Goal: Transaction & Acquisition: Purchase product/service

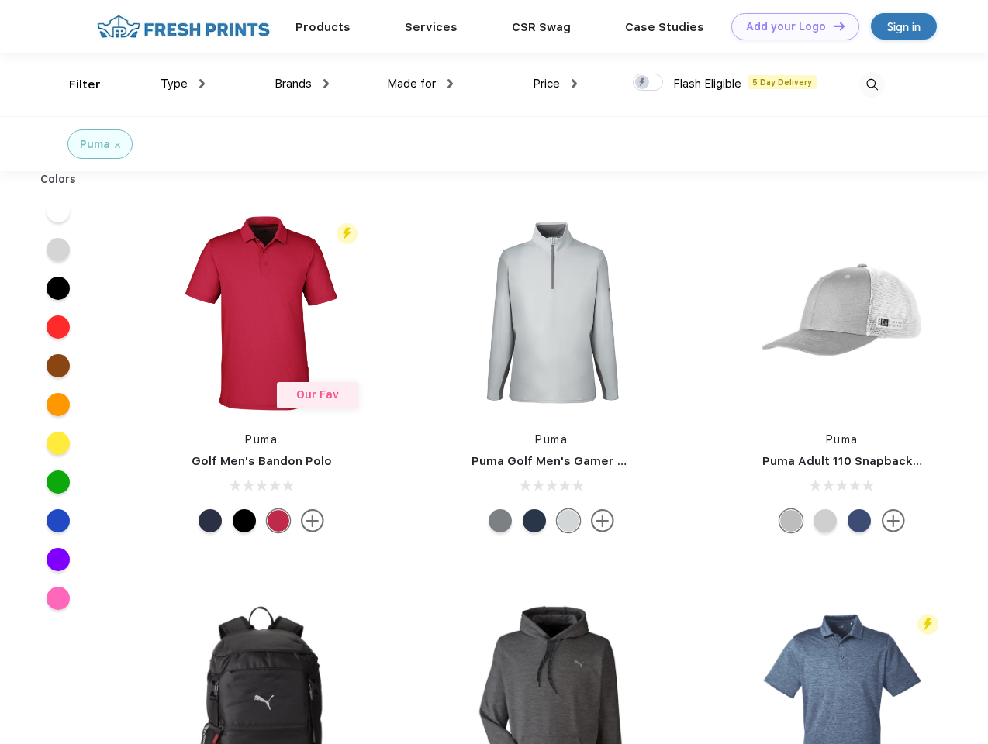
click at [789, 26] on link "Add your Logo Design Tool" at bounding box center [795, 26] width 128 height 27
click at [0, 0] on div "Design Tool" at bounding box center [0, 0] width 0 height 0
click at [832, 26] on link "Add your Logo Design Tool" at bounding box center [795, 26] width 128 height 27
click at [74, 85] on div "Filter" at bounding box center [85, 85] width 32 height 18
click at [183, 84] on span "Type" at bounding box center [174, 84] width 27 height 14
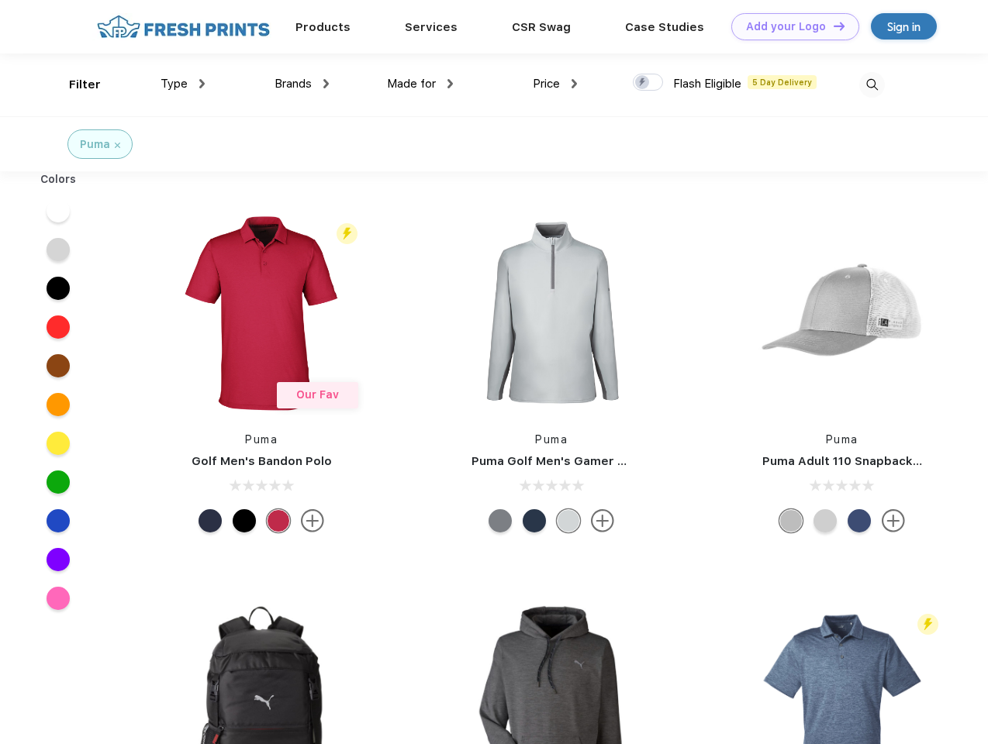
click at [302, 84] on span "Brands" at bounding box center [292, 84] width 37 height 14
click at [420, 84] on span "Made for" at bounding box center [411, 84] width 49 height 14
click at [555, 84] on span "Price" at bounding box center [546, 84] width 27 height 14
click at [648, 83] on div at bounding box center [648, 82] width 30 height 17
click at [643, 83] on input "checkbox" at bounding box center [638, 78] width 10 height 10
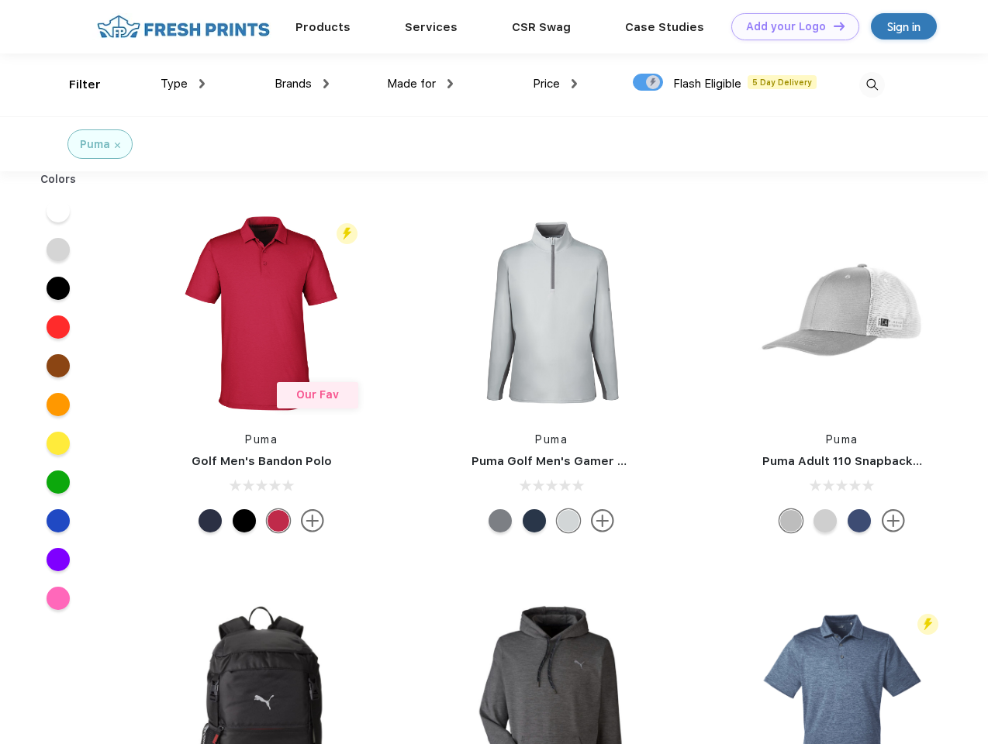
click at [872, 85] on img at bounding box center [872, 85] width 26 height 26
